Goal: Task Accomplishment & Management: Use online tool/utility

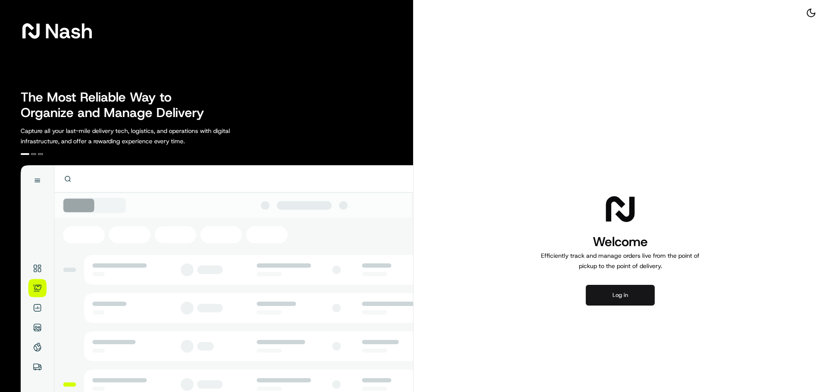
click at [626, 291] on button "Log in" at bounding box center [620, 295] width 69 height 21
